Goal: Transaction & Acquisition: Purchase product/service

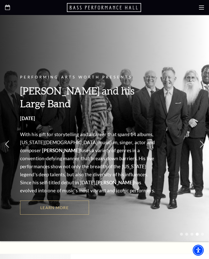
click at [61, 201] on link "Learn More" at bounding box center [54, 208] width 69 height 14
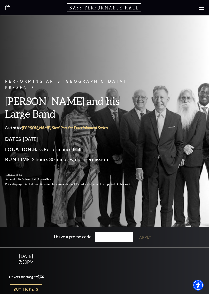
scroll to position [23, 0]
click at [32, 259] on link "Buy Tickets" at bounding box center [26, 289] width 33 height 10
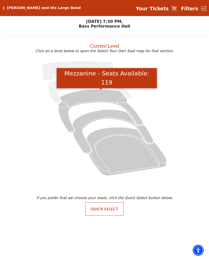
click at [98, 94] on icon "Mezzanine - Seats Available: 119" at bounding box center [100, 111] width 85 height 43
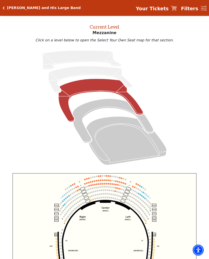
scroll to position [19, 0]
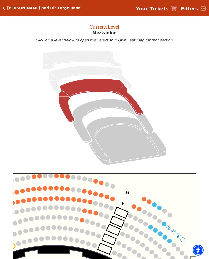
click at [115, 200] on circle at bounding box center [112, 199] width 5 height 5
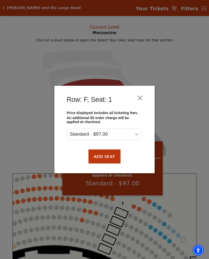
click at [113, 156] on button "Add Seat" at bounding box center [105, 157] width 32 height 14
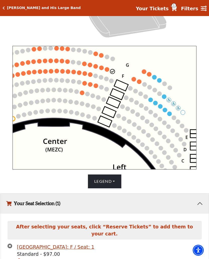
scroll to position [163, 0]
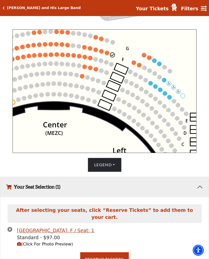
click at [106, 52] on circle at bounding box center [107, 53] width 5 height 5
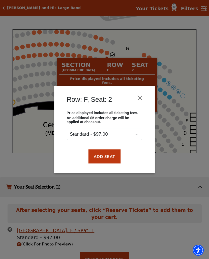
click at [110, 161] on button "Add Seat" at bounding box center [105, 157] width 32 height 14
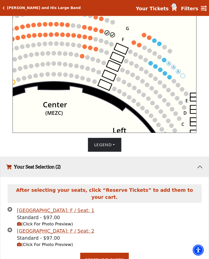
scroll to position [183, 0]
click at [118, 253] on button "Reserve Tickets" at bounding box center [104, 260] width 49 height 14
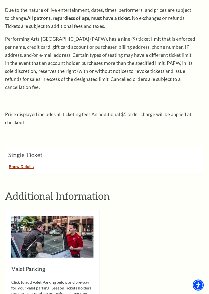
scroll to position [79, 0]
click at [25, 162] on button "Show Details" at bounding box center [21, 165] width 32 height 7
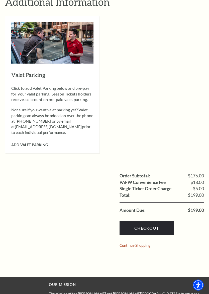
scroll to position [432, 0]
click at [151, 221] on link "Checkout" at bounding box center [147, 228] width 54 height 14
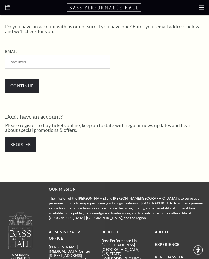
scroll to position [122, 0]
click at [53, 62] on input "Email:" at bounding box center [57, 62] width 105 height 14
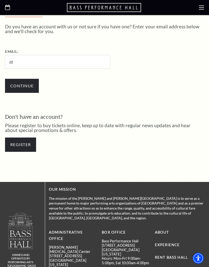
type input "d"
type input "[EMAIL_ADDRESS][DOMAIN_NAME]"
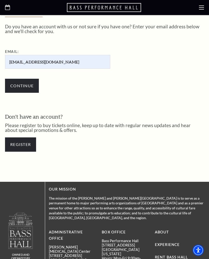
click at [29, 86] on input "Continue" at bounding box center [22, 86] width 34 height 14
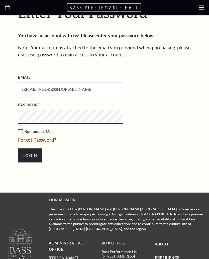
scroll to position [148, 0]
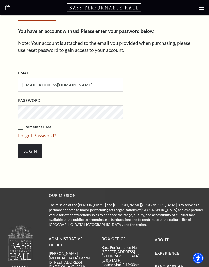
click at [22, 126] on label "Remember Me" at bounding box center [96, 127] width 156 height 6
click at [0, 0] on input "Remember Me" at bounding box center [0, 0] width 0 height 0
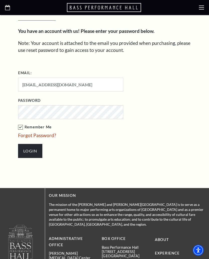
click at [32, 152] on input "Login" at bounding box center [30, 151] width 24 height 14
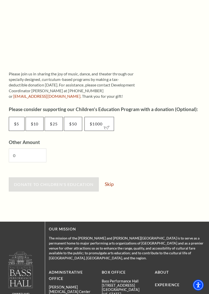
scroll to position [210, 0]
click at [113, 183] on link "Skip" at bounding box center [109, 183] width 9 height 5
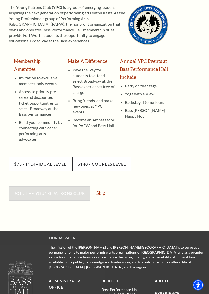
scroll to position [73, 0]
click at [104, 190] on link "Skip" at bounding box center [101, 192] width 9 height 5
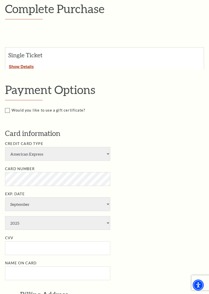
scroll to position [81, 0]
click at [110, 147] on select "American Express Visa Master Card Discover" at bounding box center [57, 154] width 105 height 14
click at [108, 149] on select "American Express Visa Master Card Discover" at bounding box center [57, 154] width 105 height 14
select select "28"
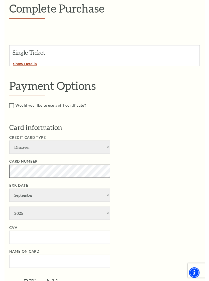
scroll to position [81, 0]
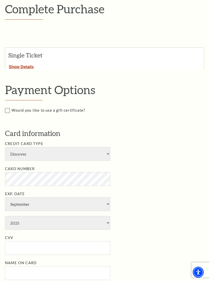
click at [26, 57] on h2 "Single Ticket" at bounding box center [32, 55] width 49 height 7
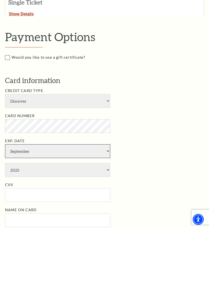
click at [103, 197] on select "January February March April May June July August September October November De…" at bounding box center [57, 204] width 105 height 14
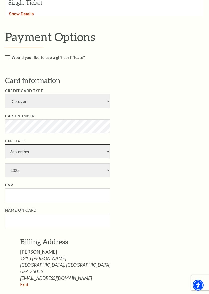
select select "7"
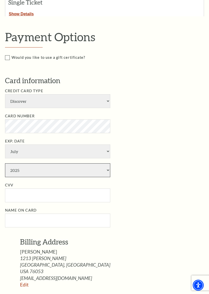
click at [76, 163] on select "2025 2026 2027 2028 2029 2030 2031 2032 2033 2034" at bounding box center [57, 170] width 105 height 14
select select "2029"
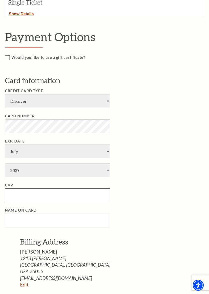
click at [63, 188] on input "CVV" at bounding box center [57, 195] width 105 height 14
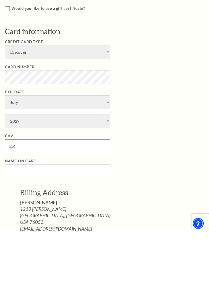
type input "556"
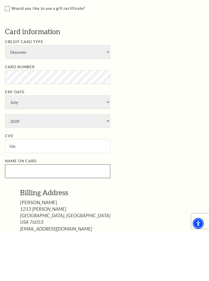
click at [99, 213] on input "Name on Card" at bounding box center [57, 220] width 105 height 14
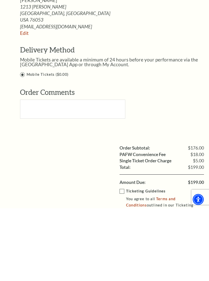
scroll to position [334, 0]
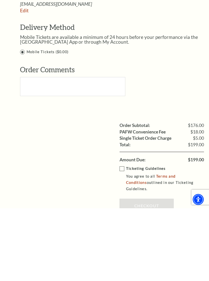
type input "Darla Tate"
click at [121, 238] on label "Ticketing Guidelines You agree to all Terms and Conditions outlined in our Tick…" at bounding box center [166, 251] width 92 height 27
click at [0, 0] on input "Ticketing Guidelines You agree to all Terms and Conditions outlined in our Tick…" at bounding box center [0, 0] width 0 height 0
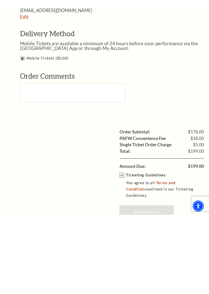
scroll to position [407, 0]
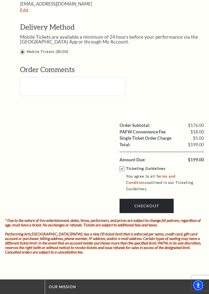
click at [152, 198] on link "Checkout" at bounding box center [147, 205] width 54 height 14
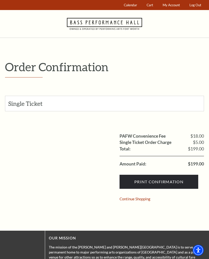
click at [168, 180] on input "Print Confirmation" at bounding box center [159, 182] width 79 height 14
click at [176, 182] on input "Print Confirmation" at bounding box center [159, 182] width 79 height 14
click at [175, 185] on input "Print Confirmation" at bounding box center [159, 182] width 79 height 14
click at [162, 184] on input "Print Confirmation" at bounding box center [159, 182] width 79 height 14
click at [164, 182] on input "Print Confirmation" at bounding box center [159, 182] width 79 height 14
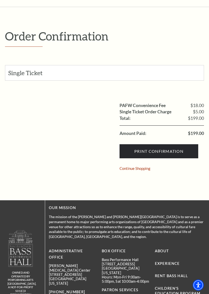
scroll to position [31, 0]
click at [168, 153] on input "Print Confirmation" at bounding box center [159, 151] width 79 height 14
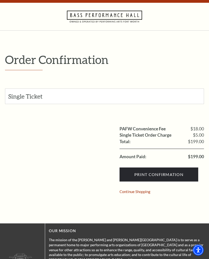
scroll to position [0, 0]
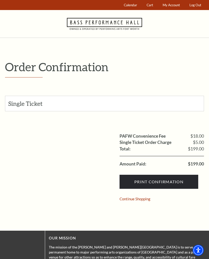
click at [171, 252] on p "The mission of the [PERSON_NAME] and [PERSON_NAME][GEOGRAPHIC_DATA] is to serve…" at bounding box center [126, 257] width 155 height 25
